Goal: Task Accomplishment & Management: Manage account settings

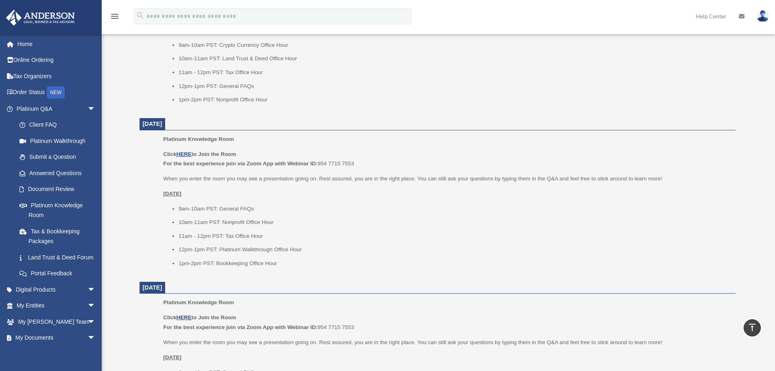
scroll to position [326, 0]
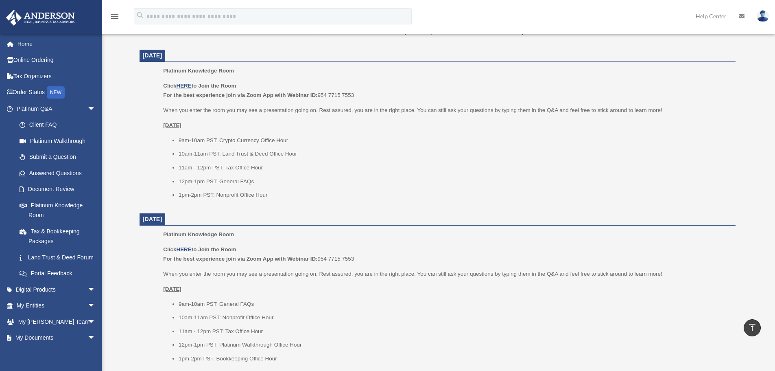
click at [762, 20] on img at bounding box center [763, 16] width 12 height 12
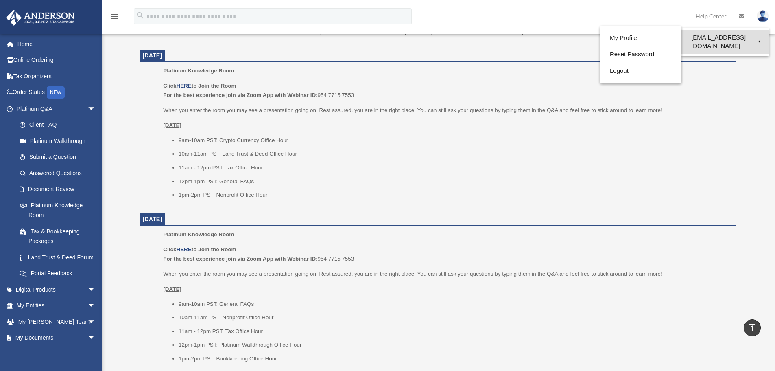
click at [710, 42] on link "[EMAIL_ADDRESS][DOMAIN_NAME]" at bounding box center [726, 42] width 88 height 24
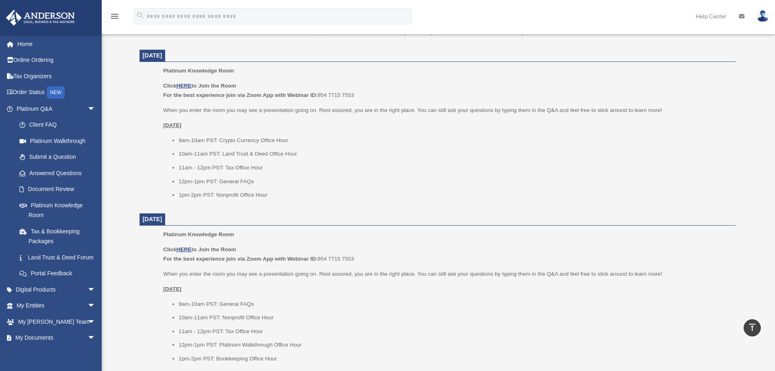
click at [759, 18] on img at bounding box center [763, 16] width 12 height 12
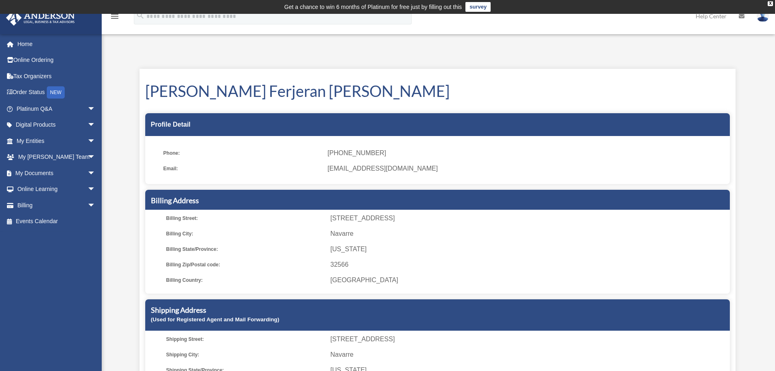
click at [762, 20] on img at bounding box center [763, 16] width 12 height 12
click at [605, 72] on link "Logout" at bounding box center [640, 71] width 81 height 17
